Goal: Information Seeking & Learning: Learn about a topic

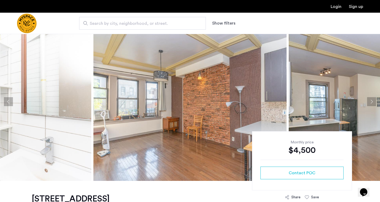
scroll to position [13, 0]
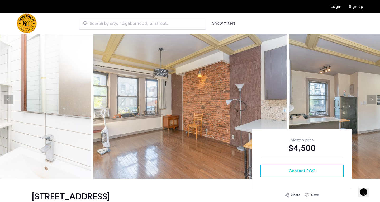
click at [373, 99] on button "Next apartment" at bounding box center [371, 99] width 9 height 9
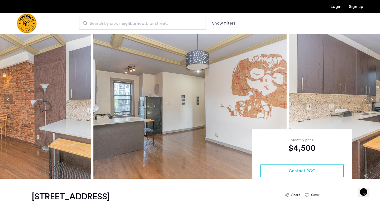
drag, startPoint x: 373, startPoint y: 99, endPoint x: 377, endPoint y: 113, distance: 13.8
click at [377, 113] on ngx-slick-carousel at bounding box center [190, 99] width 380 height 158
click at [371, 99] on button "Next apartment" at bounding box center [371, 99] width 9 height 9
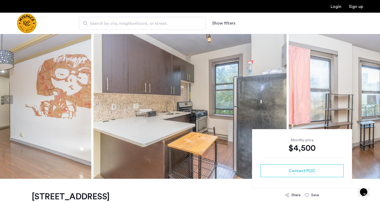
click at [371, 99] on button "Next apartment" at bounding box center [371, 99] width 9 height 9
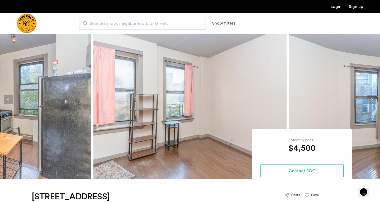
click at [371, 99] on button "Next apartment" at bounding box center [371, 99] width 9 height 9
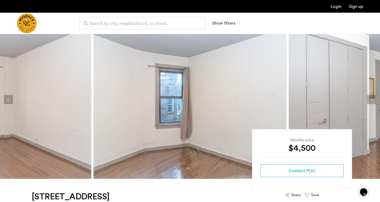
click at [371, 99] on button "Next apartment" at bounding box center [371, 99] width 9 height 9
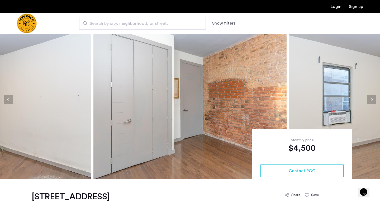
click at [371, 99] on button "Next apartment" at bounding box center [371, 99] width 9 height 9
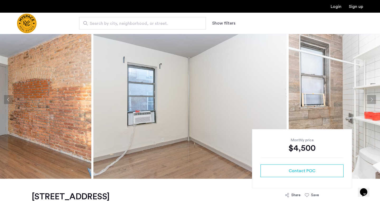
click at [371, 99] on button "Next apartment" at bounding box center [371, 99] width 9 height 9
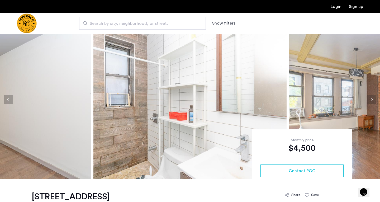
click at [371, 99] on button "Next apartment" at bounding box center [371, 99] width 9 height 9
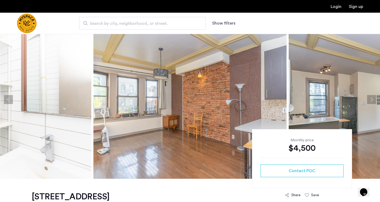
click at [371, 99] on button "Next apartment" at bounding box center [371, 99] width 9 height 9
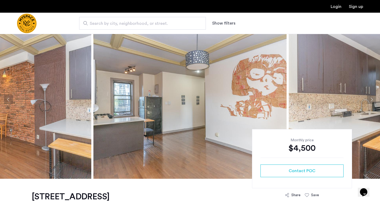
click at [371, 99] on button "Next apartment" at bounding box center [371, 99] width 9 height 9
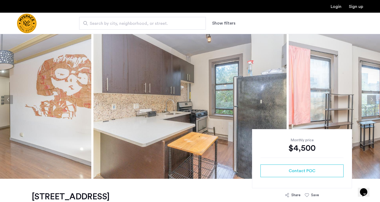
click at [371, 99] on button "Next apartment" at bounding box center [371, 99] width 9 height 9
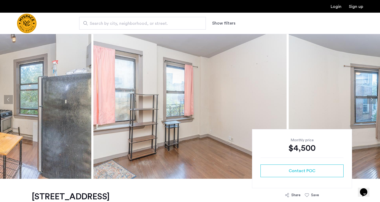
click at [371, 99] on button "Next apartment" at bounding box center [371, 99] width 9 height 9
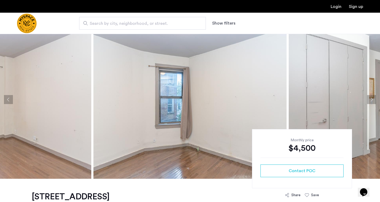
click at [371, 99] on button "Next apartment" at bounding box center [371, 99] width 9 height 9
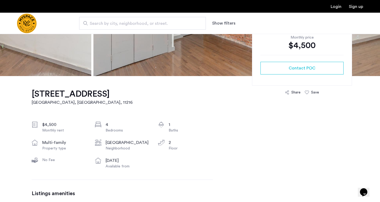
scroll to position [123, 0]
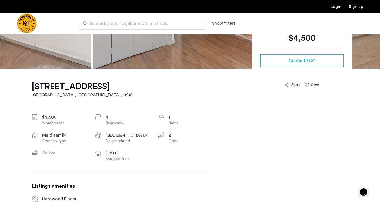
drag, startPoint x: 28, startPoint y: 82, endPoint x: 94, endPoint y: 87, distance: 65.9
copy h1 "[STREET_ADDRESS]"
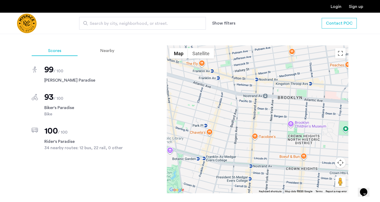
scroll to position [381, 0]
click at [95, 53] on div "Nearby" at bounding box center [107, 51] width 47 height 11
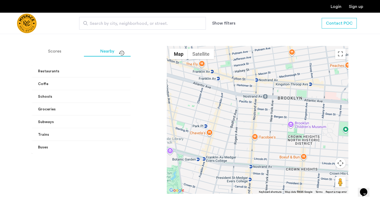
click at [108, 82] on mat-panel-title "Coffe" at bounding box center [94, 84] width 113 height 6
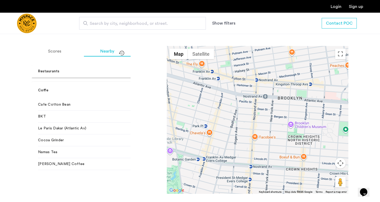
click at [108, 82] on mat-expansion-panel-header "Coffe" at bounding box center [98, 90] width 132 height 17
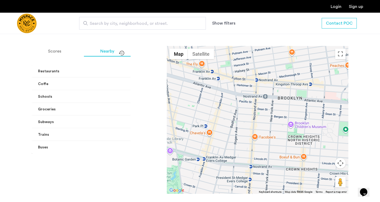
click at [96, 110] on mat-panel-title "Groceries" at bounding box center [94, 110] width 113 height 6
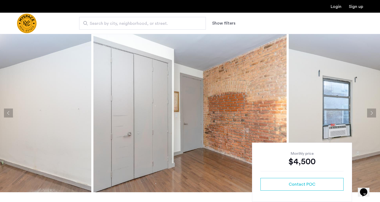
scroll to position [0, 0]
click at [372, 116] on button "Next apartment" at bounding box center [371, 112] width 9 height 9
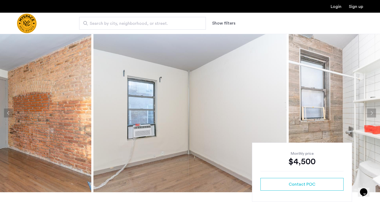
click at [371, 110] on button "Next apartment" at bounding box center [371, 112] width 9 height 9
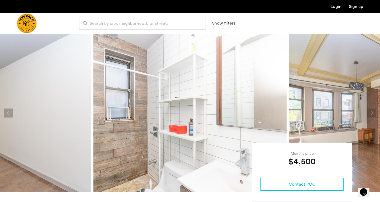
click at [371, 111] on button "Next apartment" at bounding box center [371, 112] width 9 height 9
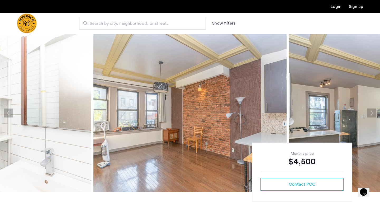
click at [371, 111] on button "Next apartment" at bounding box center [371, 112] width 9 height 9
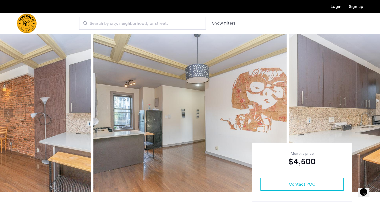
click at [371, 111] on button "Next apartment" at bounding box center [371, 112] width 9 height 9
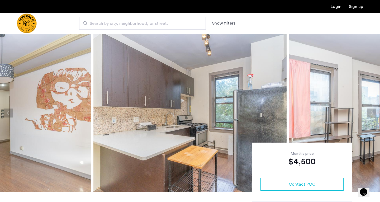
click at [371, 111] on button "Next apartment" at bounding box center [371, 112] width 9 height 9
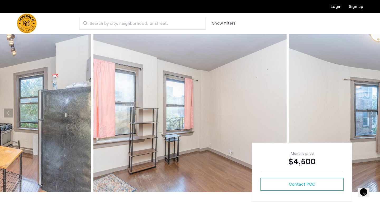
click at [371, 111] on button "Next apartment" at bounding box center [371, 112] width 9 height 9
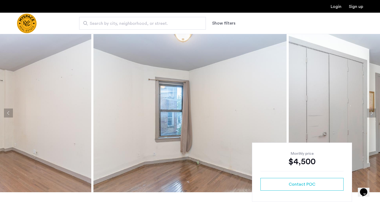
click at [371, 111] on button "Next apartment" at bounding box center [371, 112] width 9 height 9
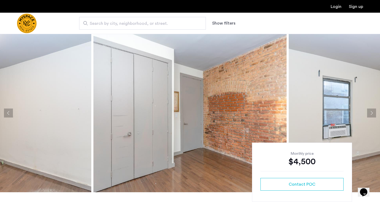
click at [371, 111] on button "Next apartment" at bounding box center [371, 112] width 9 height 9
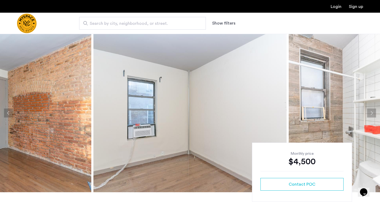
click at [371, 111] on button "Next apartment" at bounding box center [371, 112] width 9 height 9
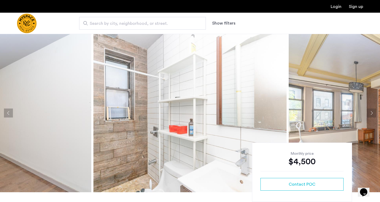
click at [371, 111] on button "Next apartment" at bounding box center [371, 112] width 9 height 9
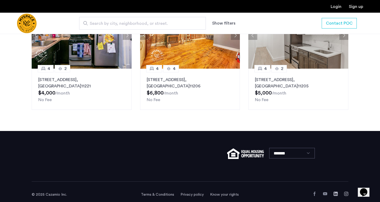
scroll to position [622, 0]
